Goal: Check status: Check status

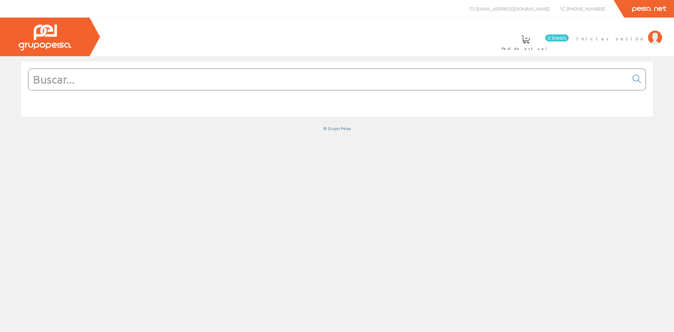
click at [621, 39] on span "Iniciar sesión" at bounding box center [610, 38] width 68 height 7
click at [631, 41] on span "INSBE S.L." at bounding box center [618, 38] width 52 height 7
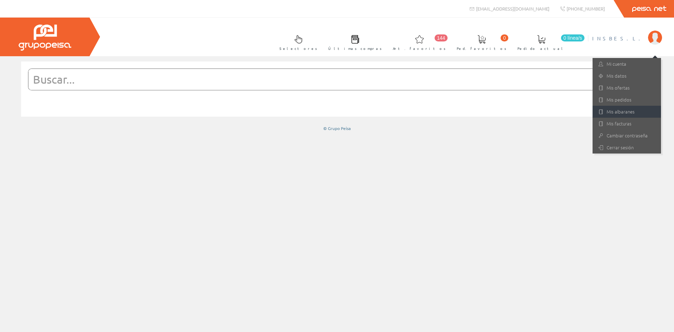
click at [619, 111] on link "Mis albaranes" at bounding box center [627, 112] width 68 height 12
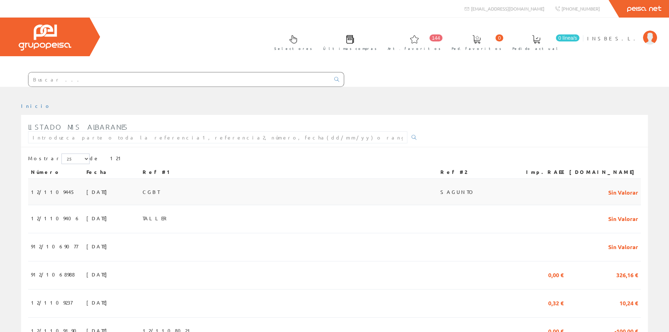
click at [90, 194] on span "27/08/2025" at bounding box center [98, 192] width 24 height 12
click at [86, 191] on span "27/08/2025" at bounding box center [98, 192] width 24 height 12
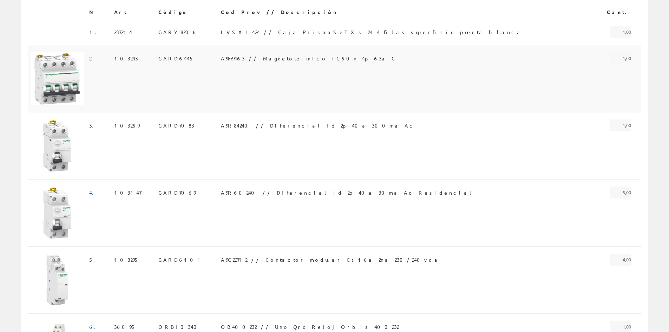
scroll to position [173, 0]
